Goal: Complete application form

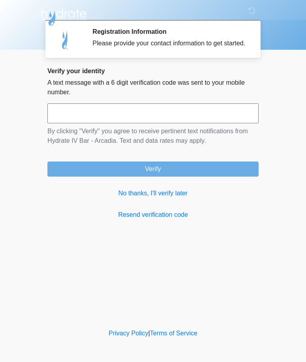
click at [134, 120] on input "text" at bounding box center [152, 114] width 211 height 20
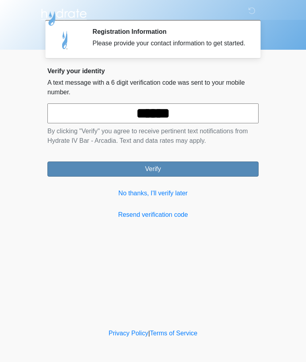
type input "******"
click at [198, 176] on button "Verify" at bounding box center [152, 169] width 211 height 15
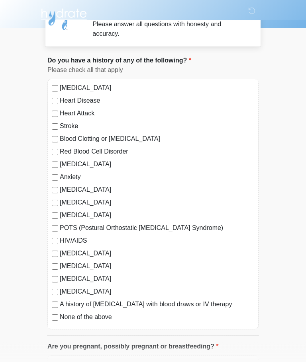
scroll to position [25, 0]
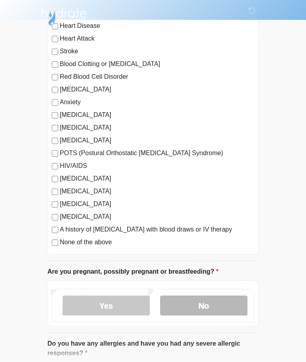
click at [215, 306] on label "No" at bounding box center [203, 306] width 87 height 20
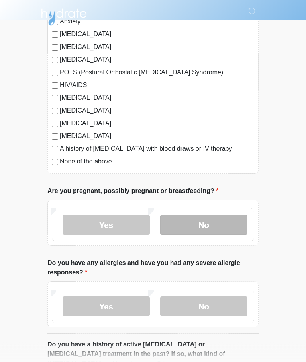
scroll to position [175, 0]
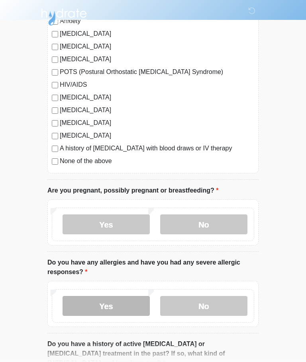
click at [116, 305] on label "Yes" at bounding box center [106, 307] width 87 height 20
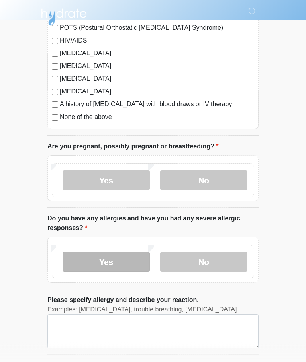
scroll to position [220, 0]
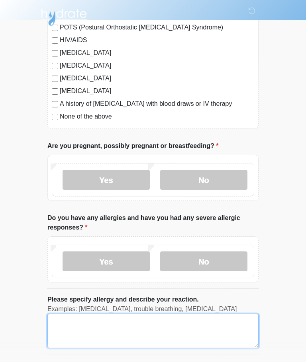
click at [114, 320] on textarea "Please specify allergy and describe your reaction." at bounding box center [152, 331] width 211 height 34
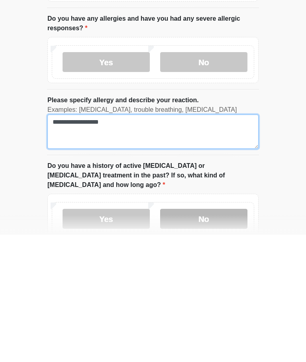
type textarea "**********"
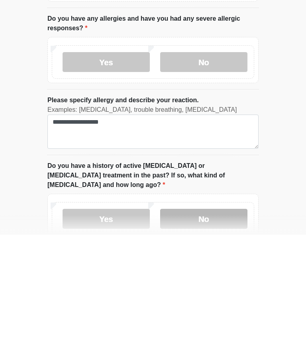
click at [223, 336] on label "No" at bounding box center [203, 346] width 87 height 20
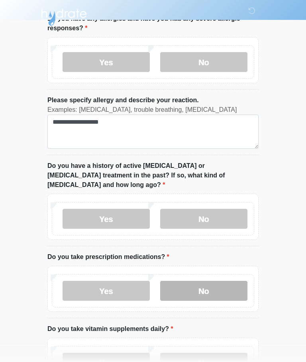
click at [221, 281] on label "No" at bounding box center [203, 291] width 87 height 20
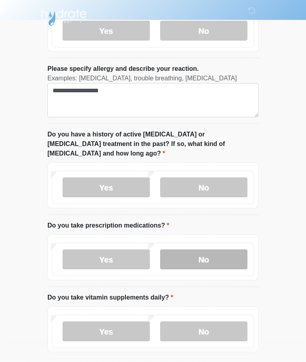
scroll to position [474, 0]
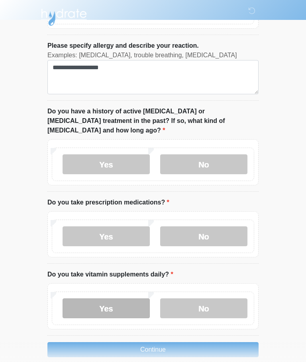
click at [120, 299] on label "Yes" at bounding box center [106, 309] width 87 height 20
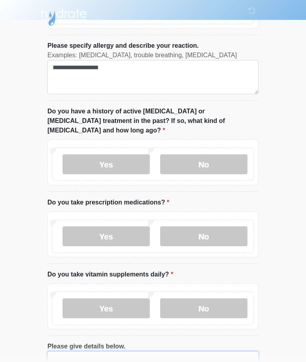
click at [137, 352] on textarea "Please give details below." at bounding box center [152, 369] width 211 height 34
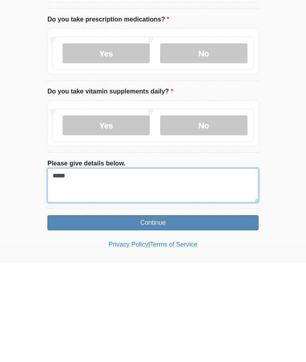
type textarea "*****"
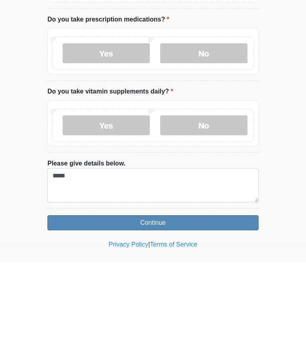
click at [222, 315] on button "Continue" at bounding box center [152, 322] width 211 height 15
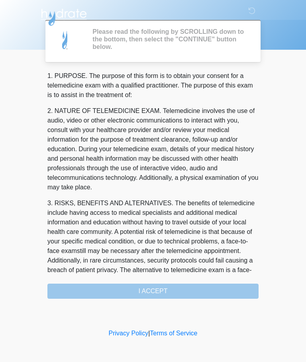
scroll to position [0, 0]
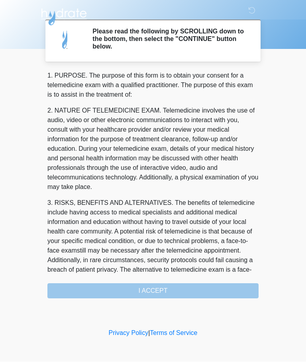
click at [214, 288] on div "1. PURPOSE. The purpose of this form is to obtain your consent for a telemedici…" at bounding box center [152, 185] width 211 height 228
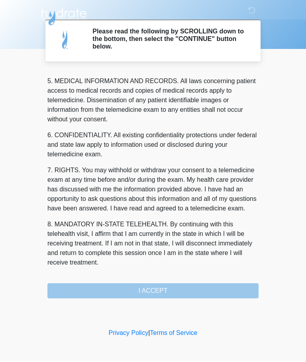
scroll to position [259, 0]
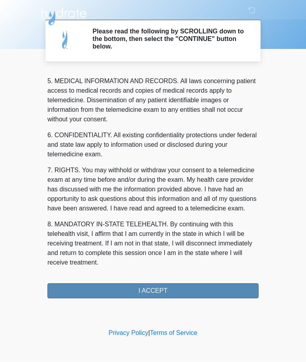
click at [179, 291] on button "I ACCEPT" at bounding box center [152, 291] width 211 height 15
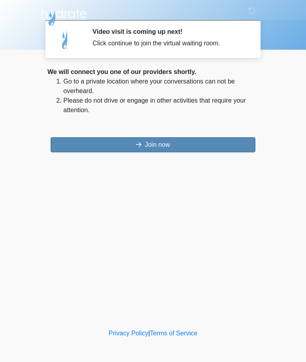
click at [211, 145] on button "Join now" at bounding box center [153, 144] width 205 height 15
